Goal: Understand process/instructions: Learn how to perform a task or action

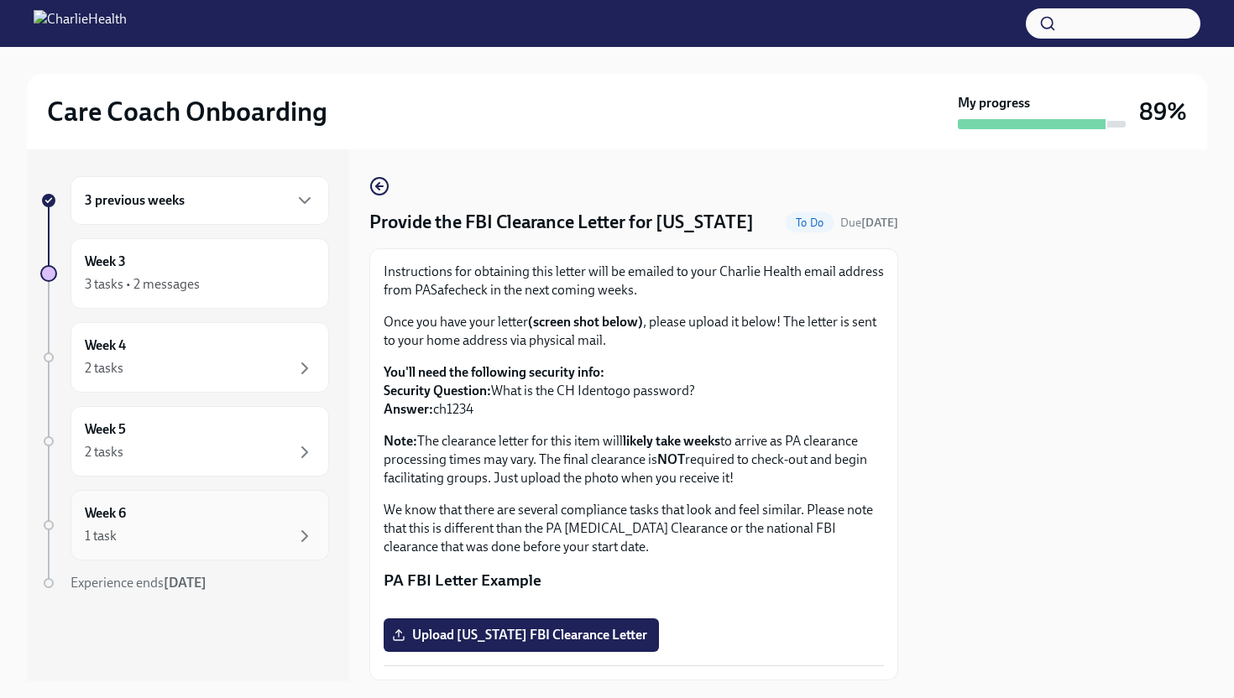
scroll to position [241, 0]
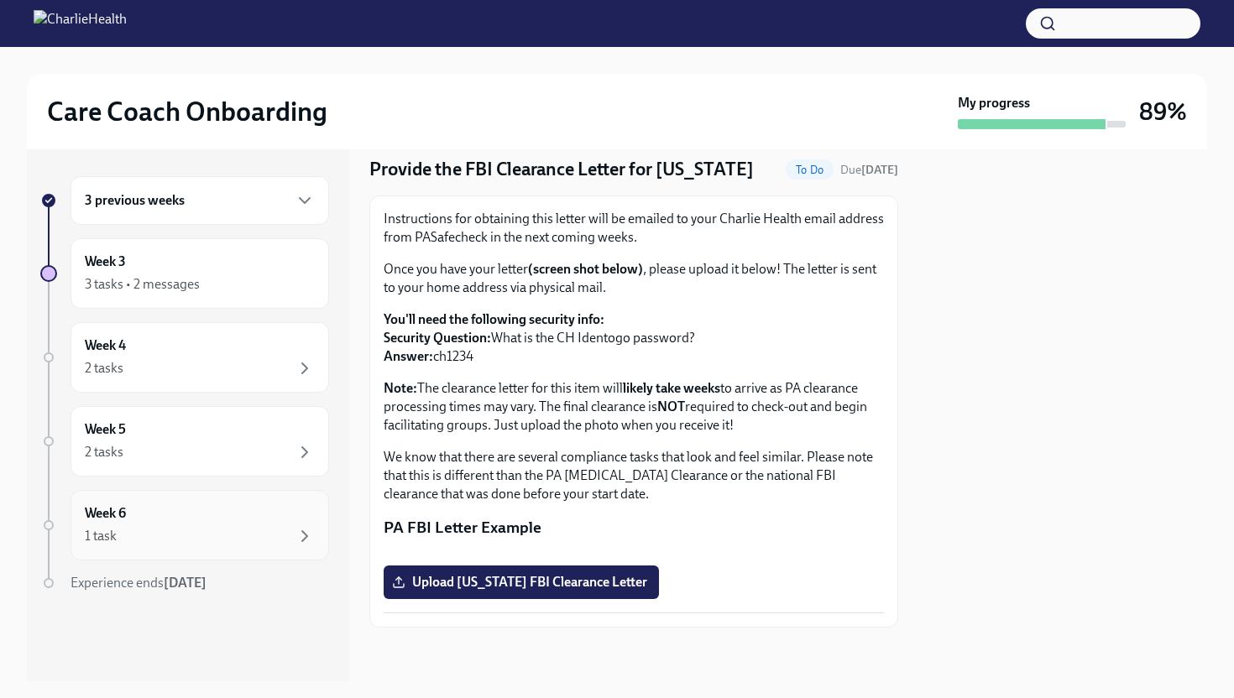
click at [291, 519] on div "Week 6 1 task" at bounding box center [200, 525] width 230 height 42
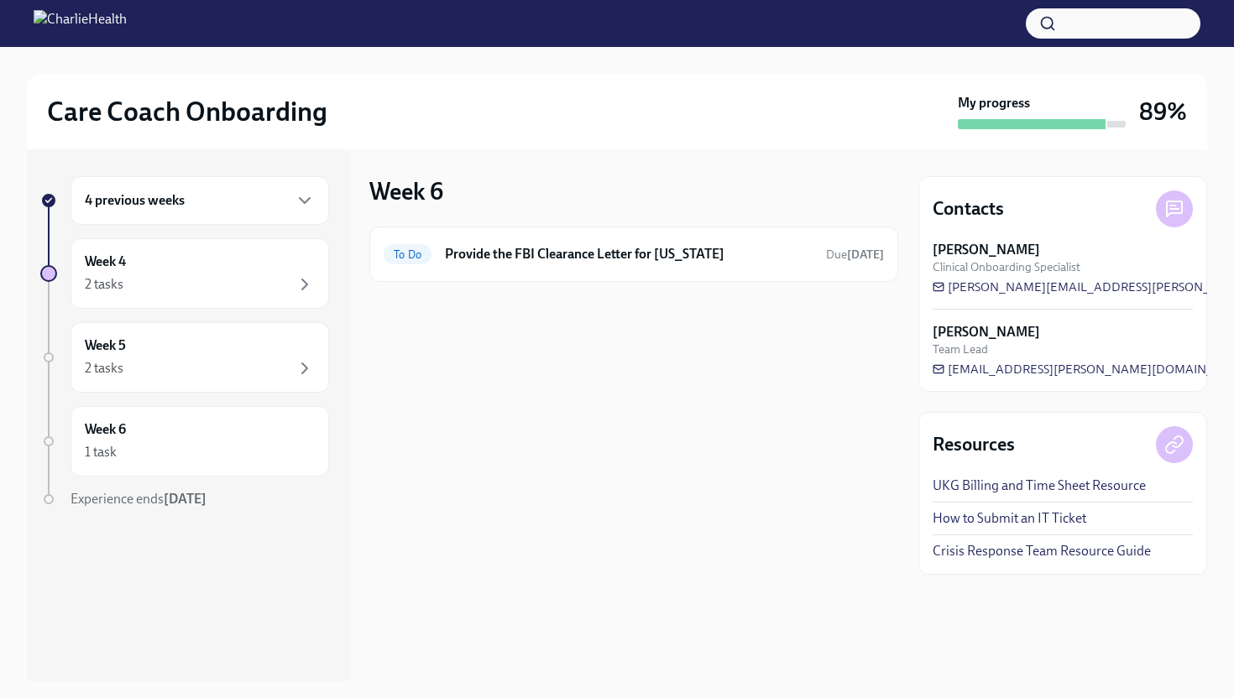
click at [47, 22] on img at bounding box center [80, 23] width 93 height 27
click at [127, 15] on img at bounding box center [80, 23] width 93 height 27
click at [127, 29] on img at bounding box center [80, 23] width 93 height 27
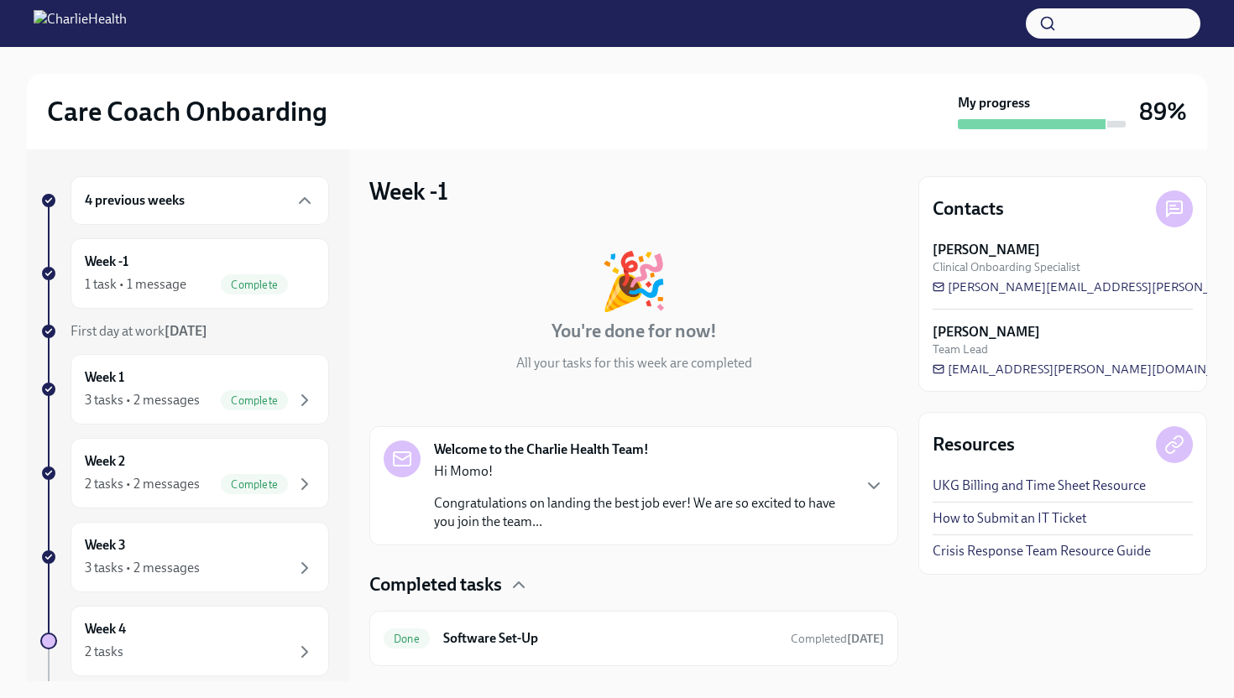
click at [133, 0] on div at bounding box center [617, 23] width 1234 height 47
click at [127, 19] on img at bounding box center [80, 23] width 93 height 27
click at [199, 102] on h2 "Care Coach Onboarding" at bounding box center [187, 112] width 280 height 34
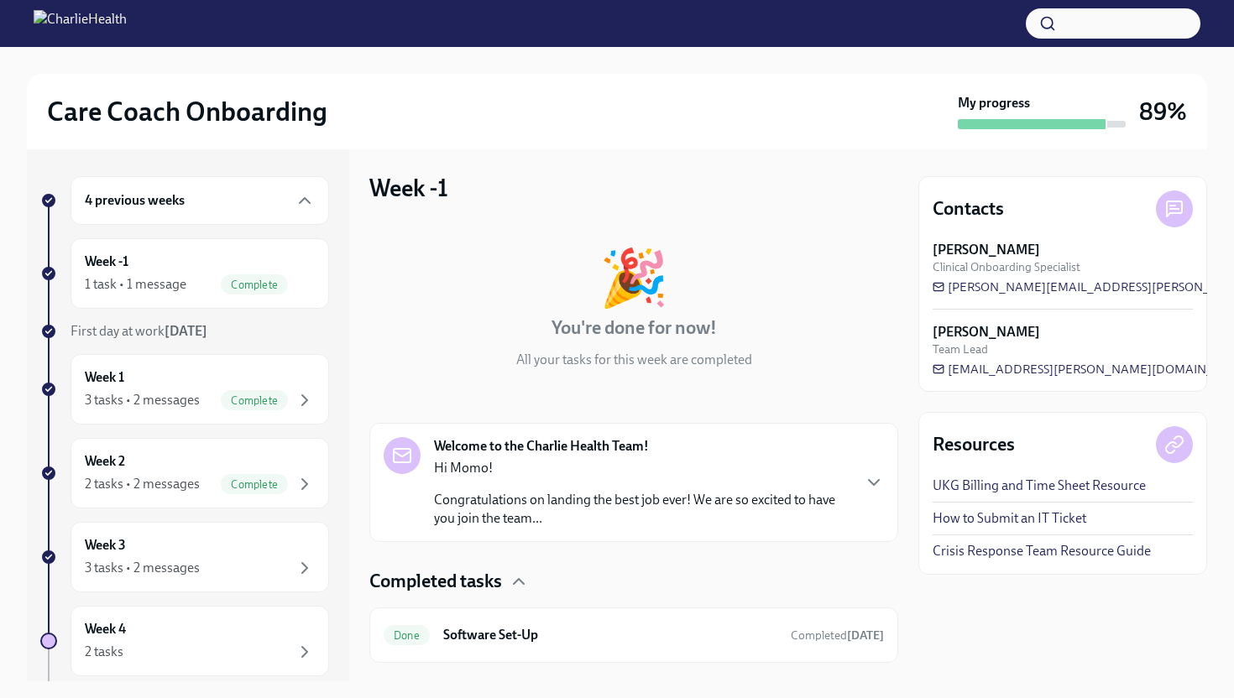
click at [1103, 33] on button "button" at bounding box center [1113, 23] width 175 height 30
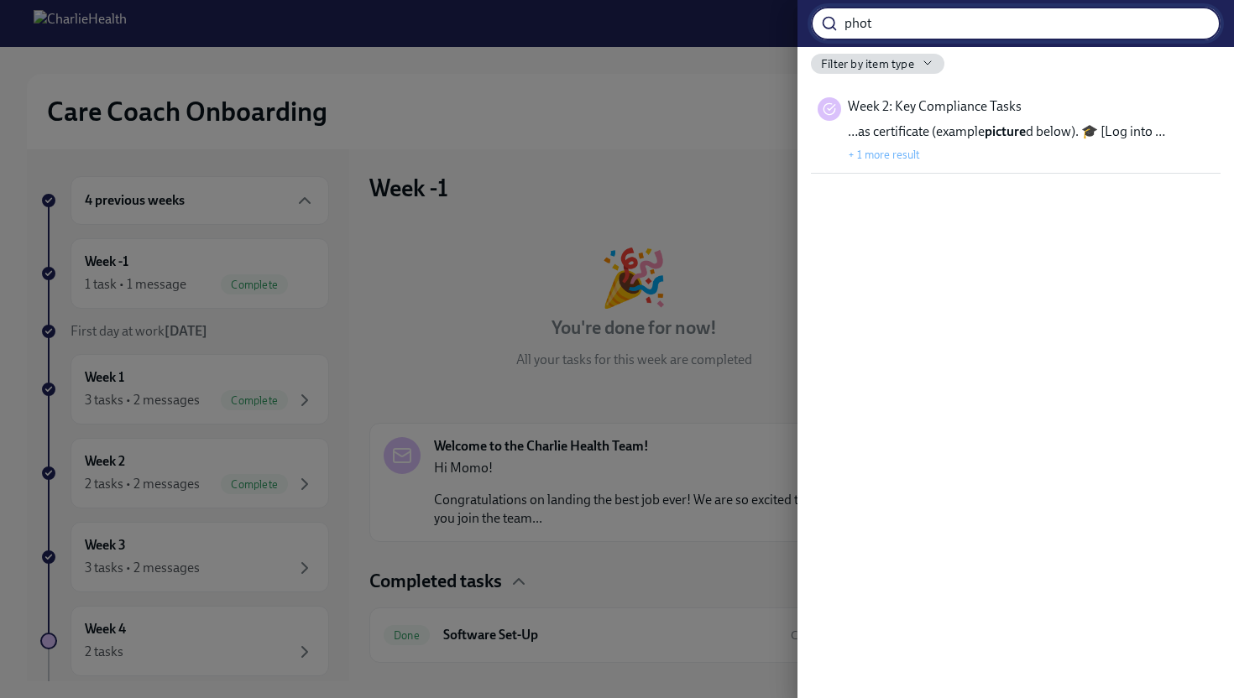
type input "photo"
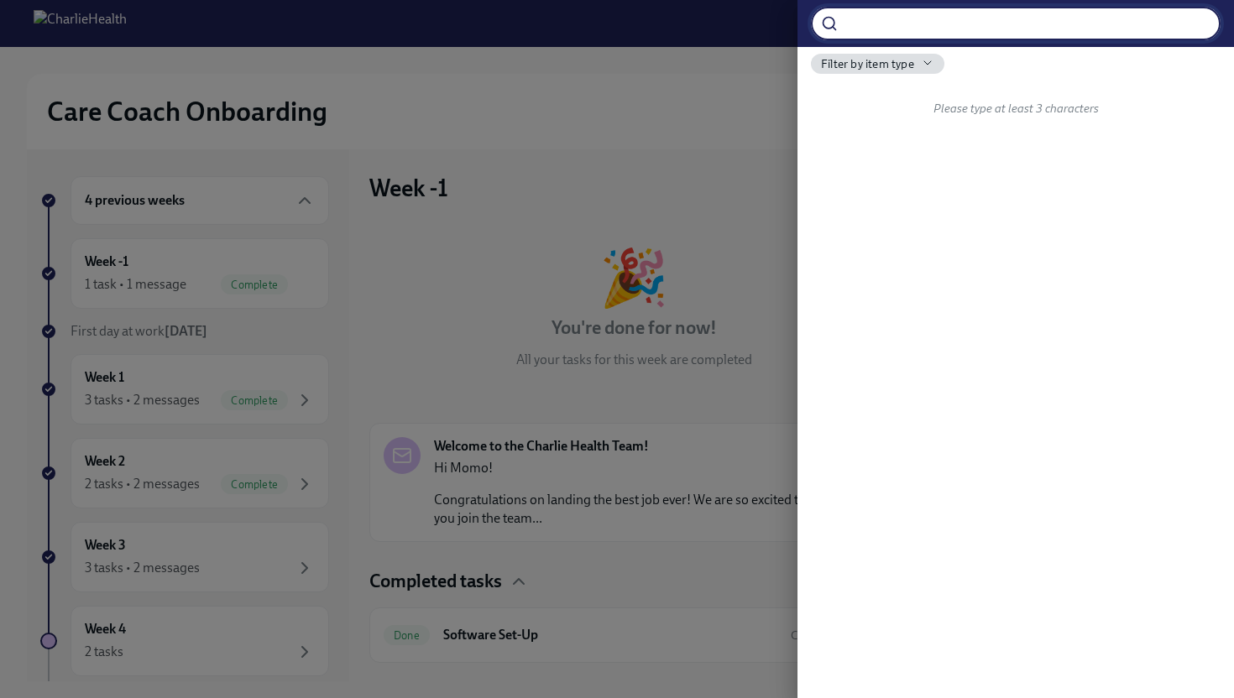
click at [739, 113] on div at bounding box center [617, 349] width 1234 height 698
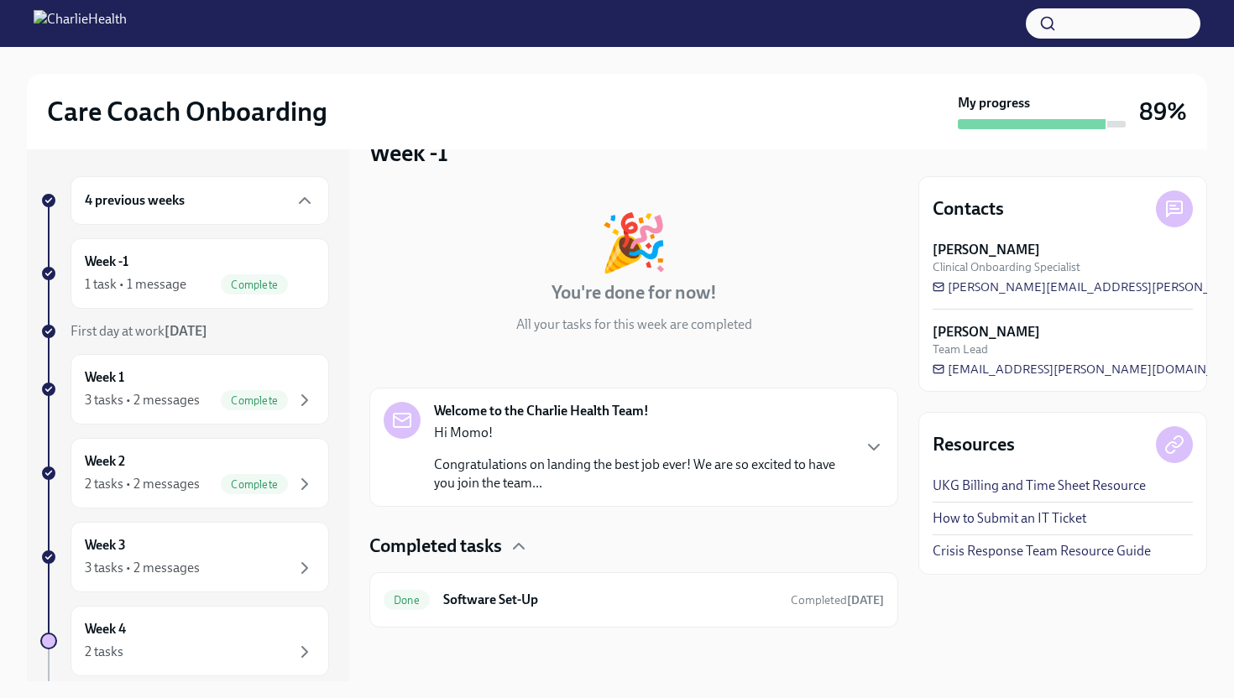
scroll to position [0, 0]
